Goal: Task Accomplishment & Management: Manage account settings

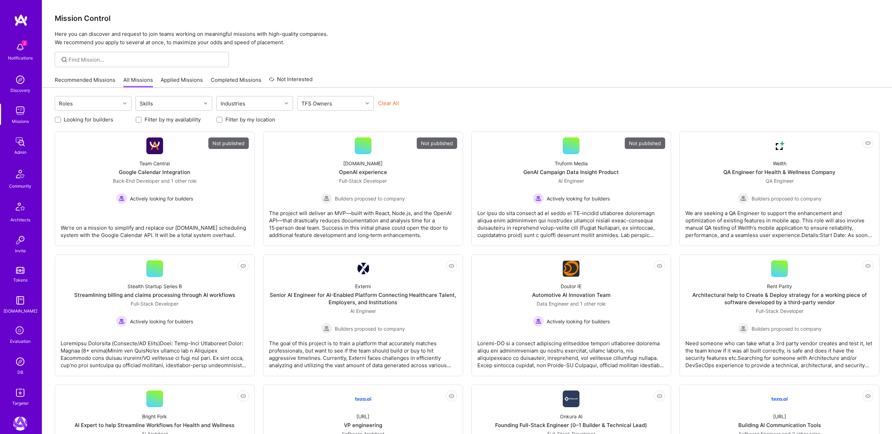
scroll to position [129, 0]
click at [20, 410] on img at bounding box center [20, 414] width 14 height 14
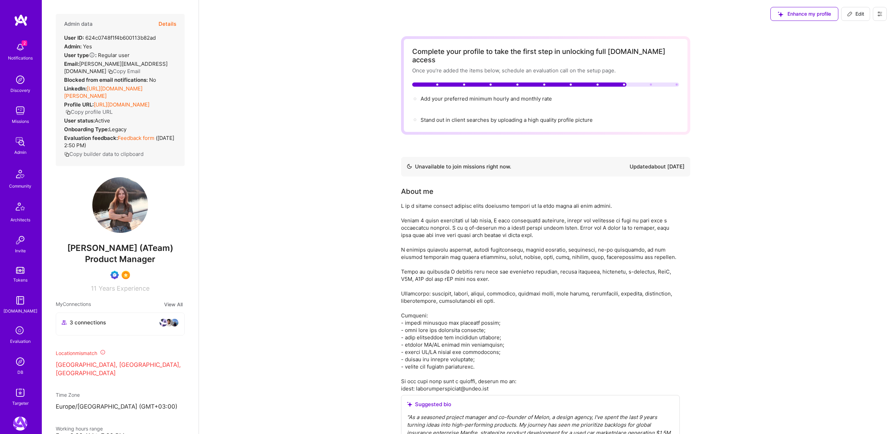
click at [882, 13] on button at bounding box center [880, 14] width 14 height 14
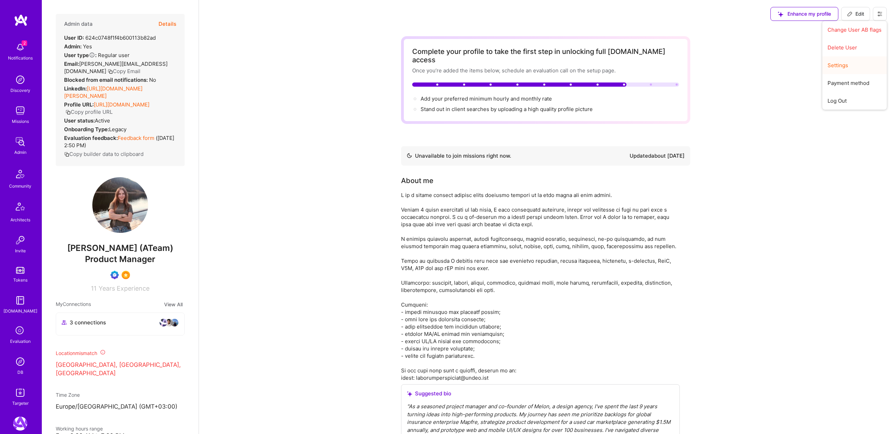
click at [845, 64] on button "Settings" at bounding box center [854, 65] width 64 height 18
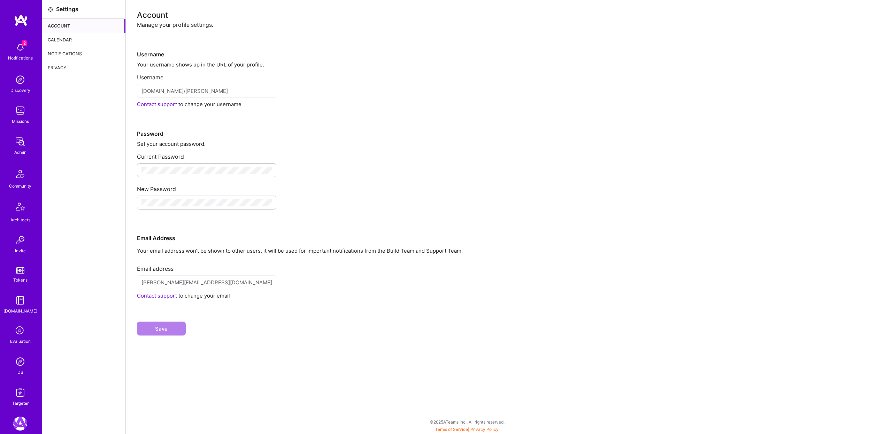
click at [73, 38] on div "Calendar" at bounding box center [83, 40] width 83 height 14
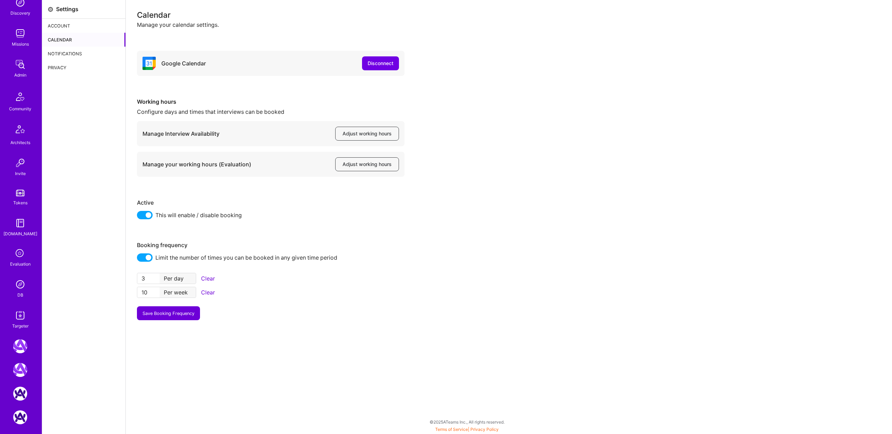
scroll to position [129, 0]
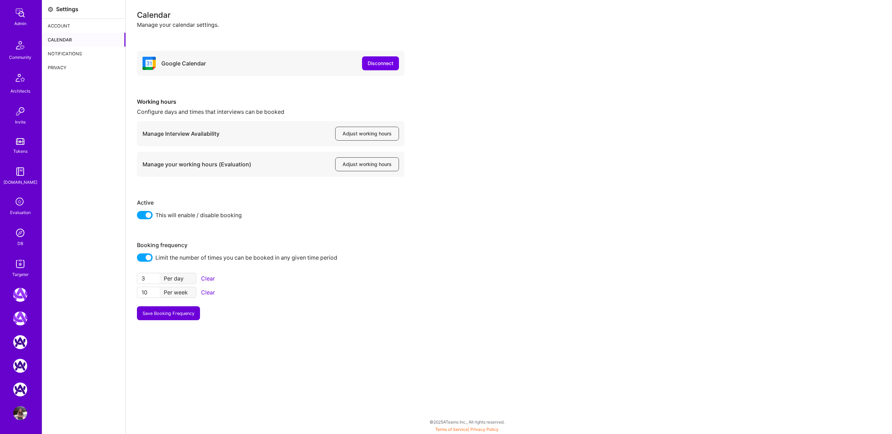
click at [18, 410] on img at bounding box center [20, 414] width 14 height 14
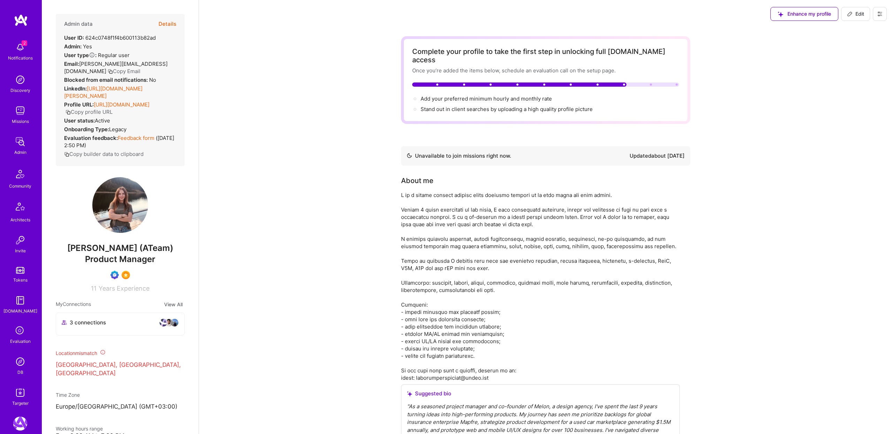
click at [168, 23] on button "Details" at bounding box center [168, 24] width 18 height 20
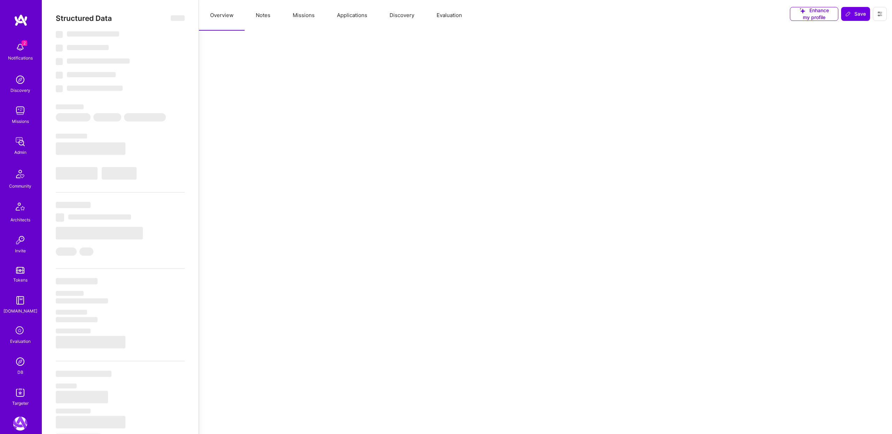
select select "Not Available"
select select "1 Month"
select select "Verified"
select select "UA"
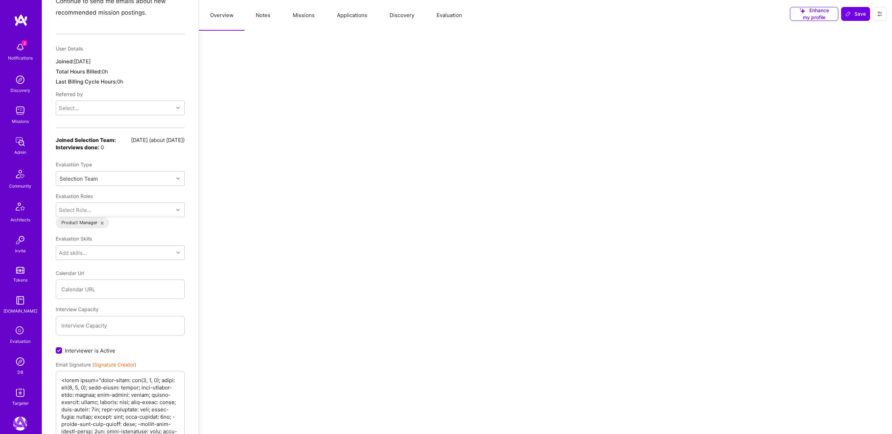
scroll to position [534, 0]
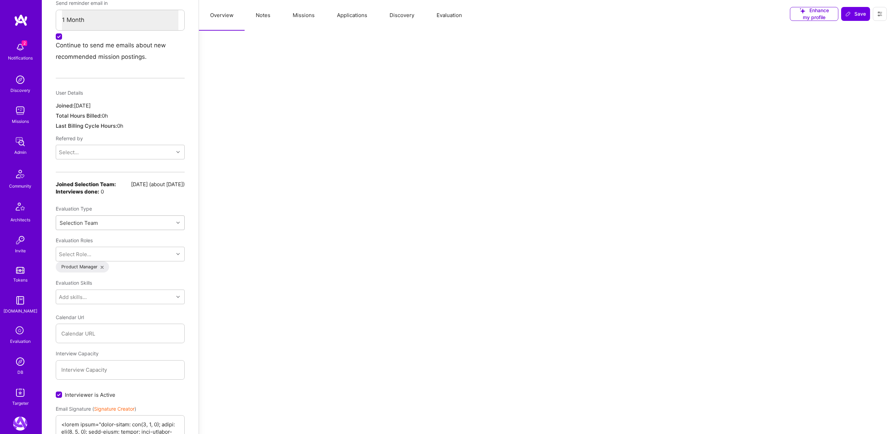
click at [149, 219] on div "Selection Team" at bounding box center [114, 223] width 117 height 14
click at [97, 236] on div "Internal Non-technical" at bounding box center [120, 240] width 129 height 13
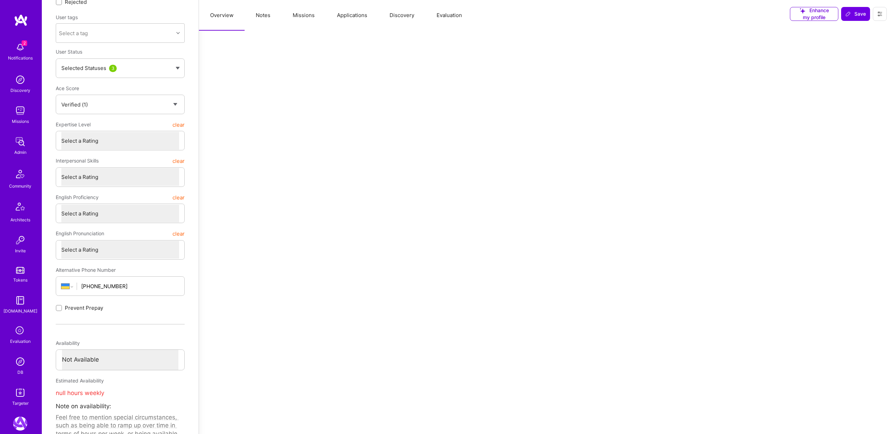
scroll to position [0, 0]
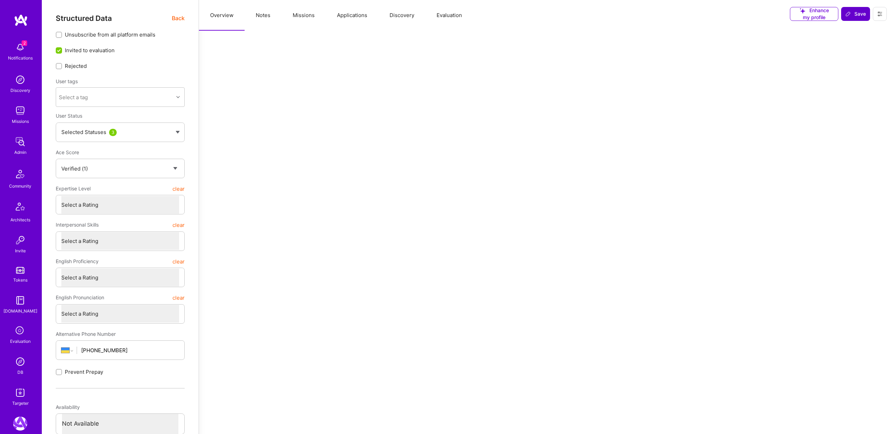
click at [860, 10] on button "Save" at bounding box center [855, 14] width 29 height 14
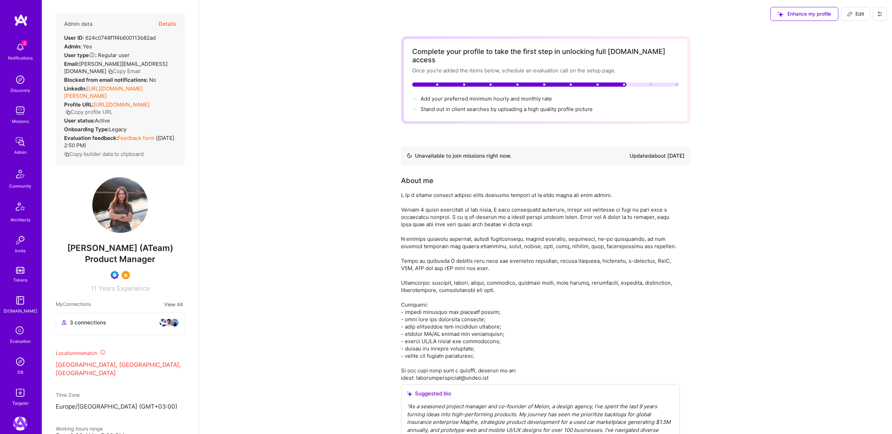
click at [167, 21] on button "Details" at bounding box center [168, 24] width 18 height 20
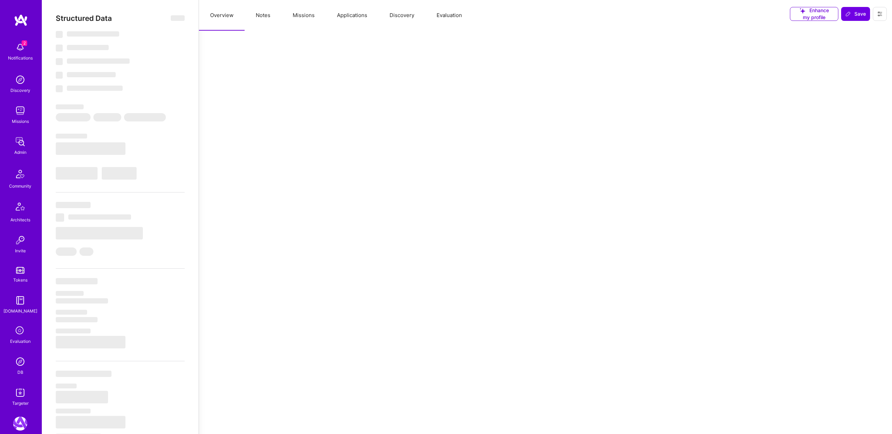
type textarea "x"
select select "Not Available"
select select "1 Month"
select select "Verified"
select select "UA"
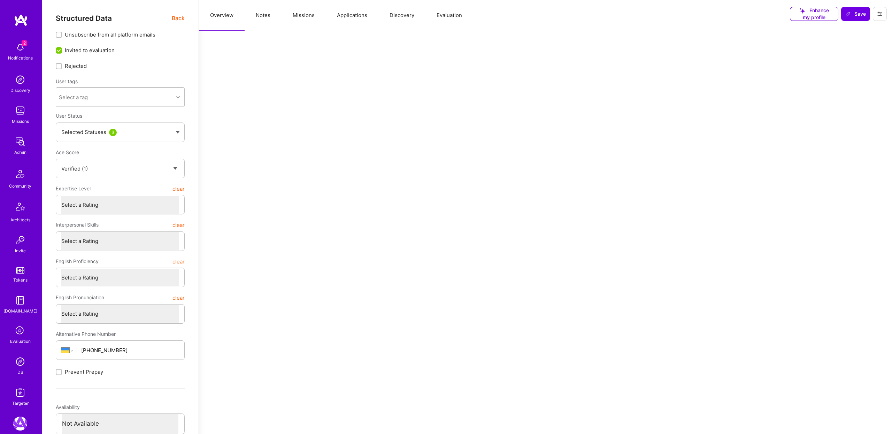
click at [179, 18] on span "Back" at bounding box center [178, 18] width 13 height 9
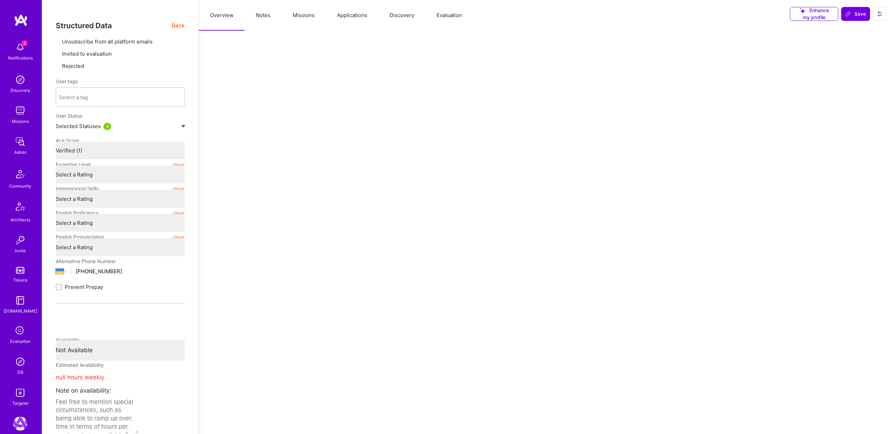
type textarea "x"
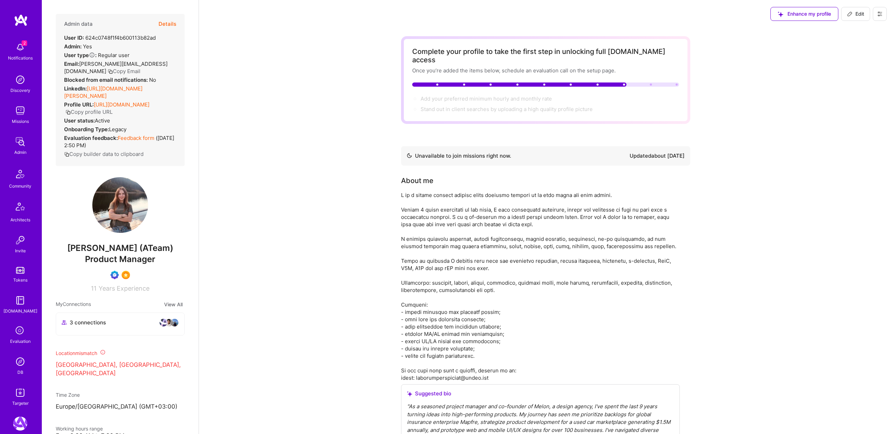
click at [18, 360] on img at bounding box center [20, 362] width 14 height 14
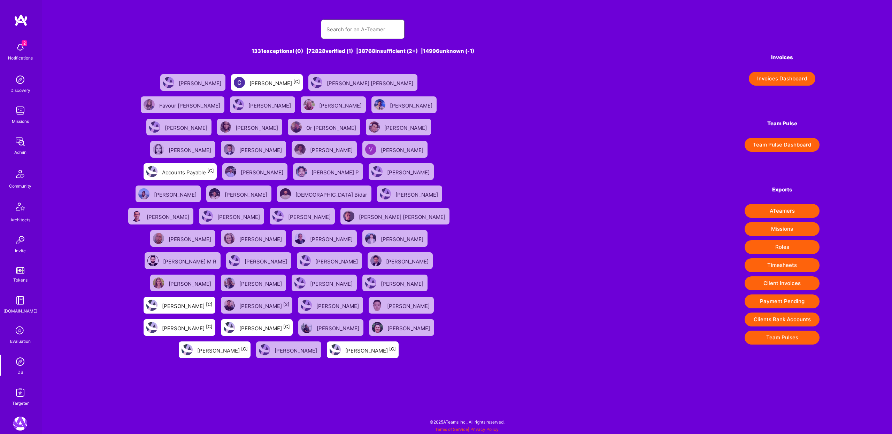
click at [348, 27] on input "text" at bounding box center [362, 30] width 72 height 18
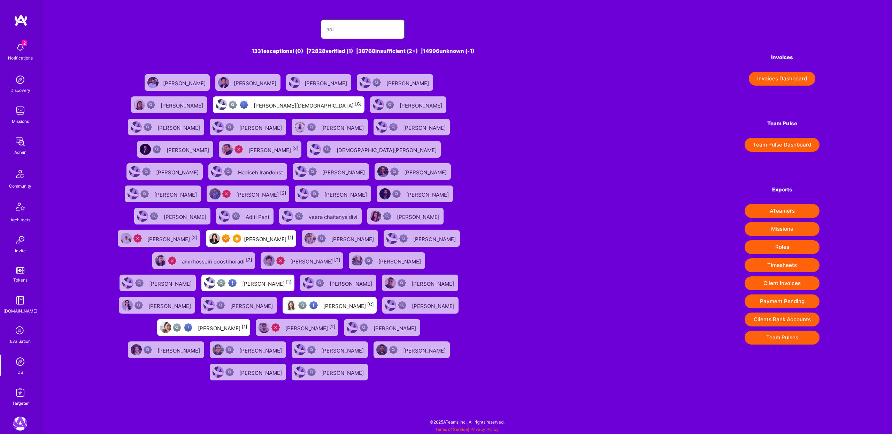
type input "adi"
click at [244, 235] on div "[PERSON_NAME] [1]" at bounding box center [268, 238] width 49 height 9
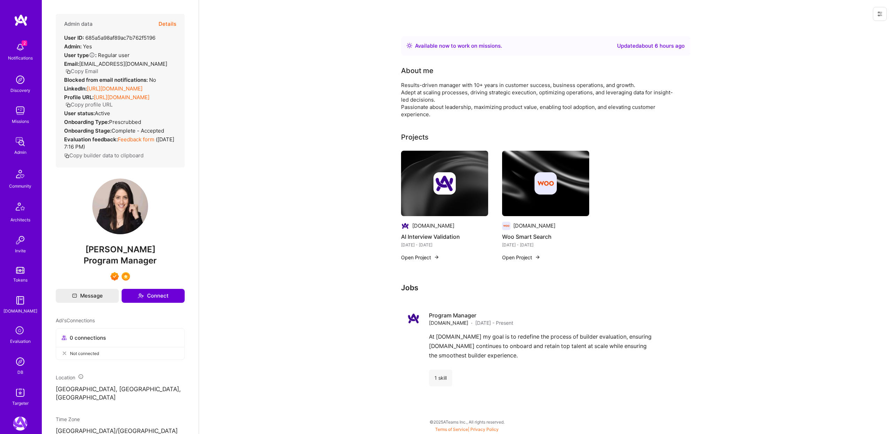
click at [169, 23] on button "Details" at bounding box center [168, 24] width 18 height 20
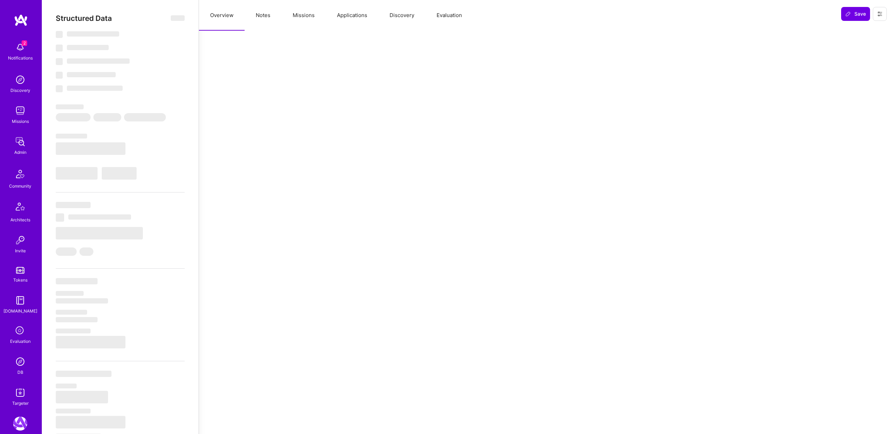
type textarea "x"
select select "Right Now"
select select "7"
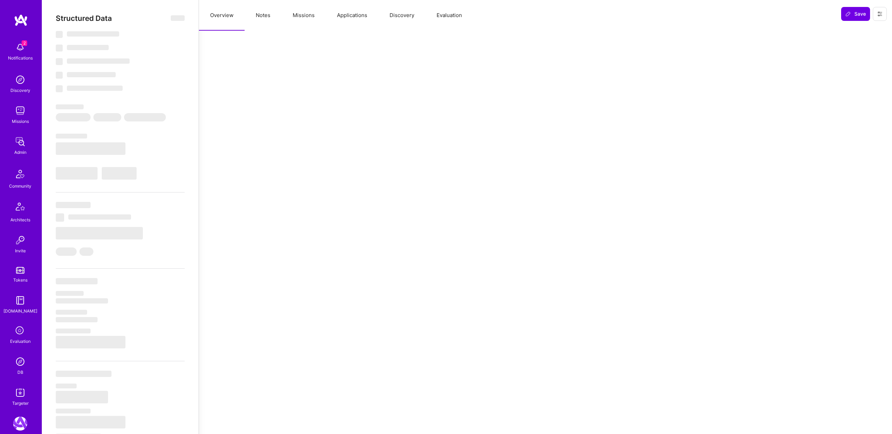
select select "7"
select select "US"
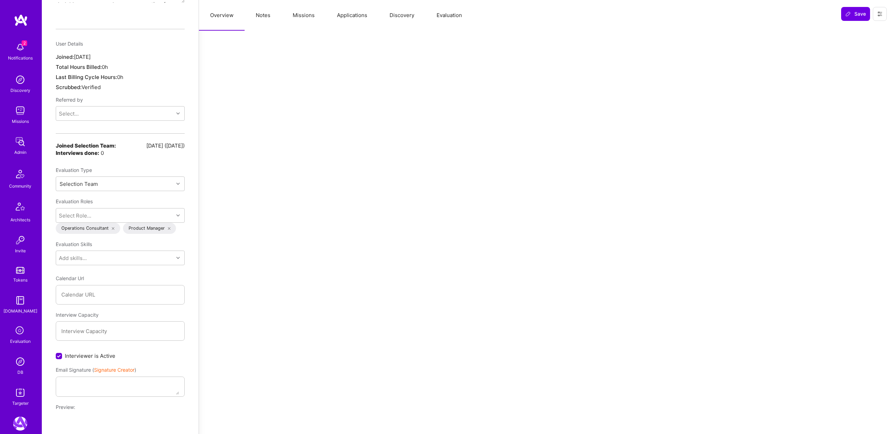
scroll to position [524, 0]
click at [141, 176] on div "Selection Team" at bounding box center [114, 183] width 117 height 14
click at [89, 195] on div "Internal Non-technical" at bounding box center [120, 201] width 129 height 13
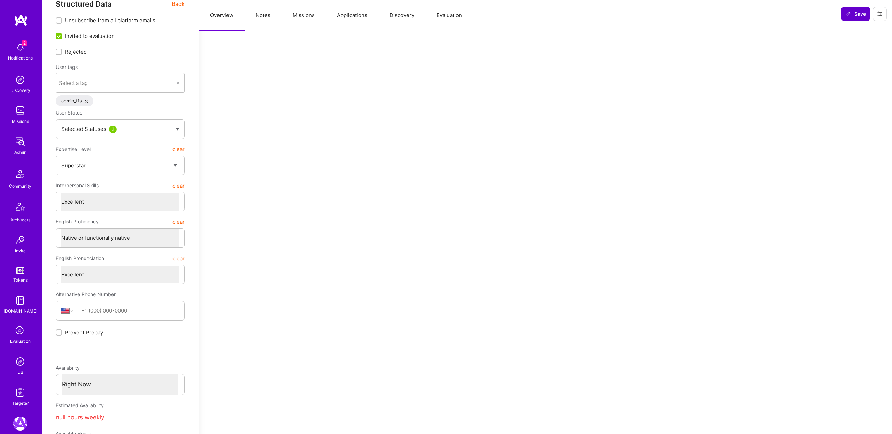
scroll to position [11, 0]
click at [855, 10] on button "Save" at bounding box center [855, 14] width 29 height 14
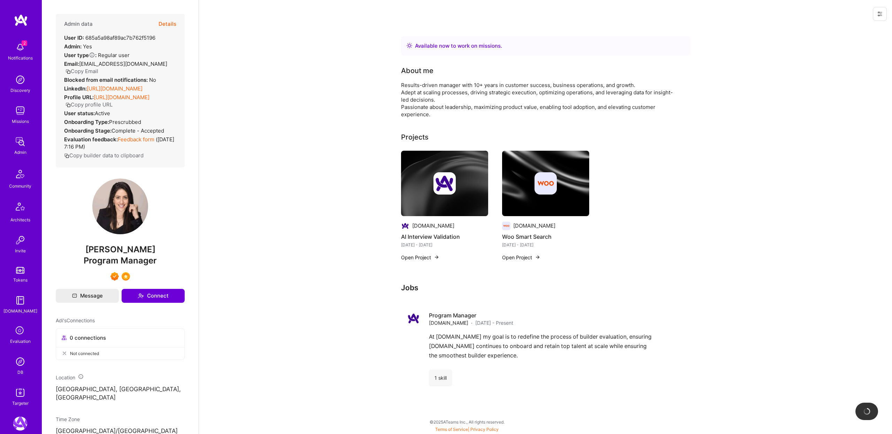
scroll to position [0, 0]
